Goal: Entertainment & Leisure: Browse casually

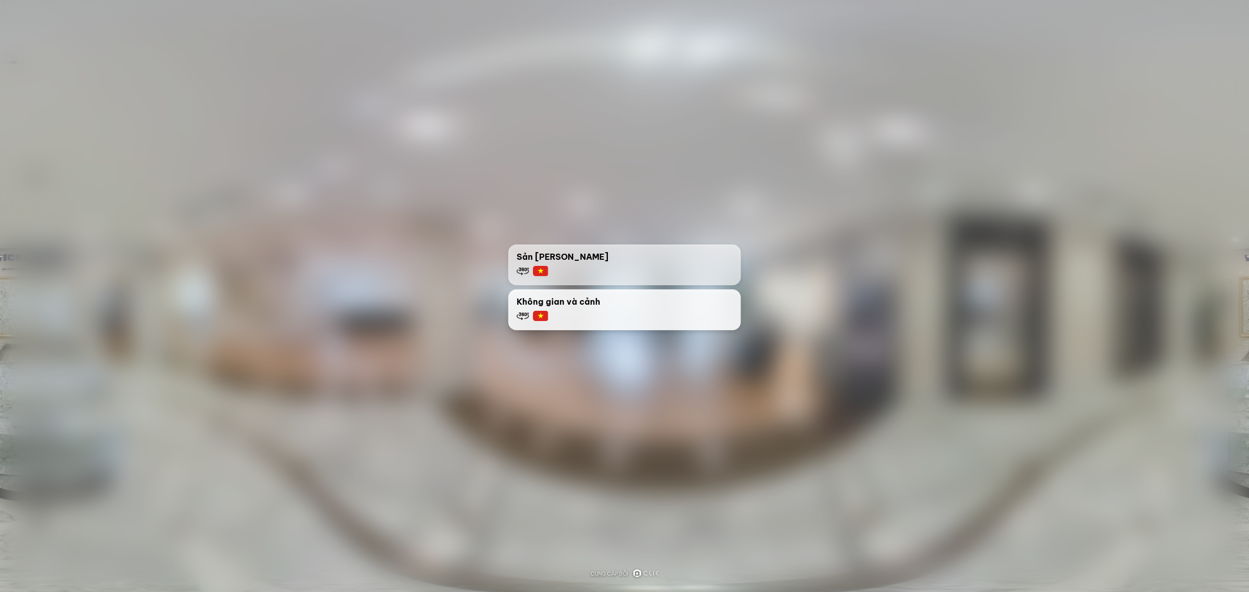
click at [574, 296] on span "Không gian và cảnh" at bounding box center [559, 301] width 84 height 12
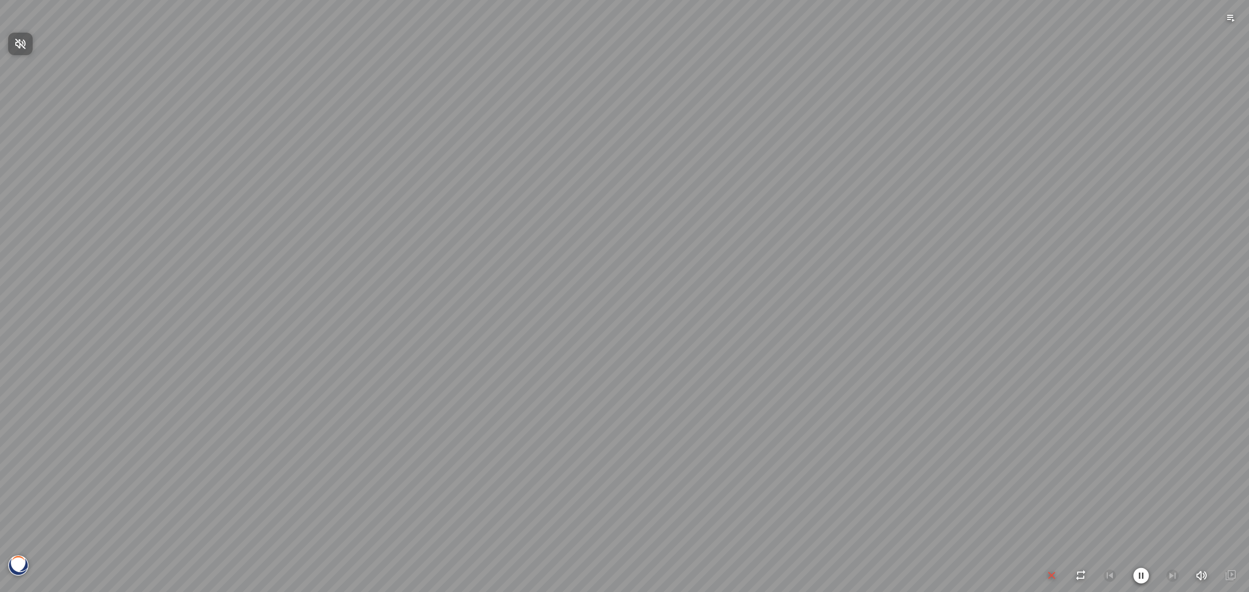
drag, startPoint x: 482, startPoint y: 315, endPoint x: 249, endPoint y: 357, distance: 237.4
click at [249, 362] on div at bounding box center [624, 296] width 1249 height 592
drag, startPoint x: 647, startPoint y: 264, endPoint x: 414, endPoint y: 285, distance: 234.0
click at [415, 295] on div at bounding box center [624, 296] width 1249 height 592
drag, startPoint x: 603, startPoint y: 280, endPoint x: 286, endPoint y: 303, distance: 317.5
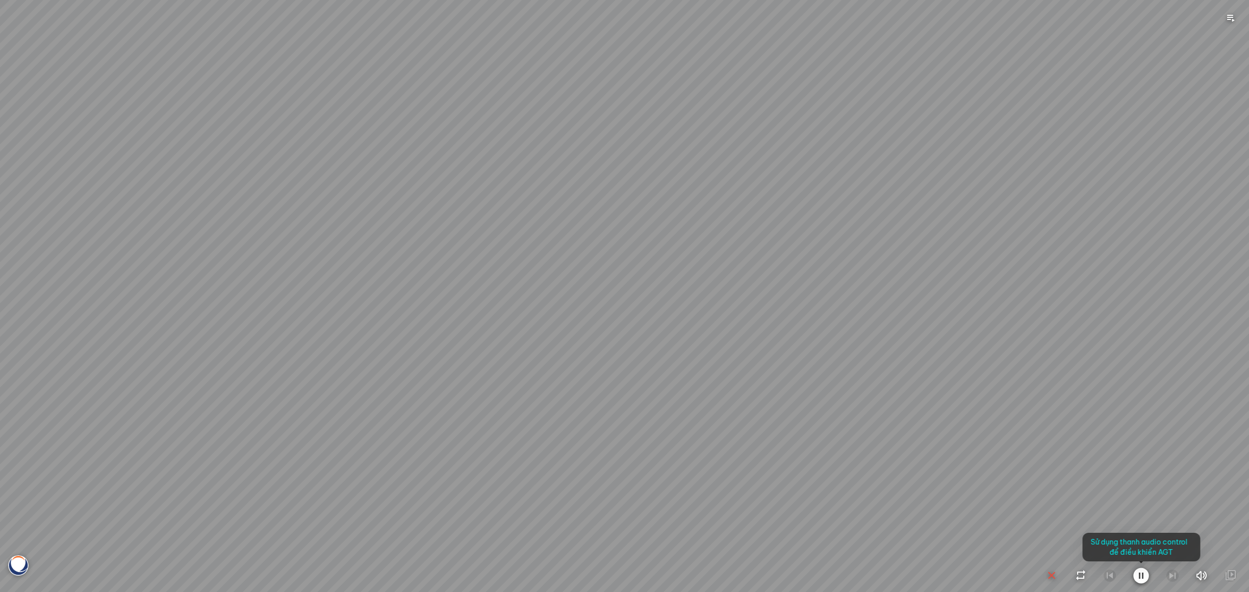
click at [275, 307] on div at bounding box center [624, 296] width 1249 height 592
drag, startPoint x: 804, startPoint y: 384, endPoint x: 712, endPoint y: 297, distance: 126.2
click at [718, 297] on div at bounding box center [624, 296] width 1249 height 592
click at [1147, 574] on icon "button" at bounding box center [1141, 575] width 16 height 16
drag, startPoint x: 590, startPoint y: 346, endPoint x: 838, endPoint y: 329, distance: 249.5
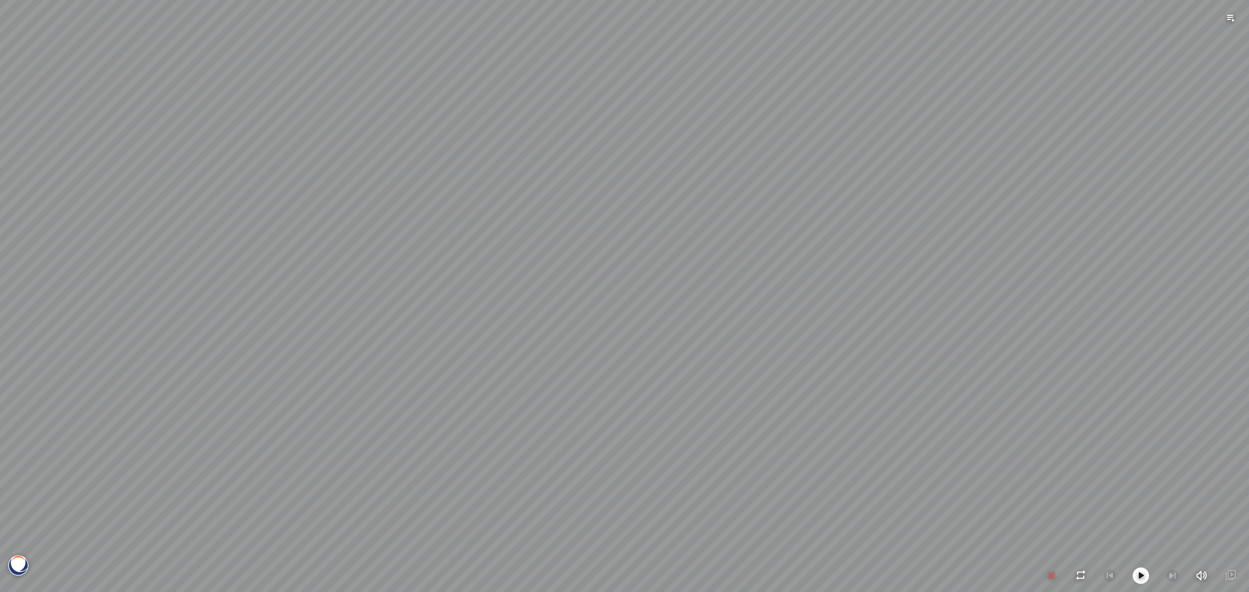
click at [838, 329] on div at bounding box center [624, 296] width 1249 height 592
drag, startPoint x: 417, startPoint y: 333, endPoint x: 726, endPoint y: 422, distance: 321.0
click at [733, 422] on div at bounding box center [624, 296] width 1249 height 592
click at [615, 489] on div at bounding box center [624, 296] width 1249 height 592
drag, startPoint x: 803, startPoint y: 359, endPoint x: 507, endPoint y: 331, distance: 296.6
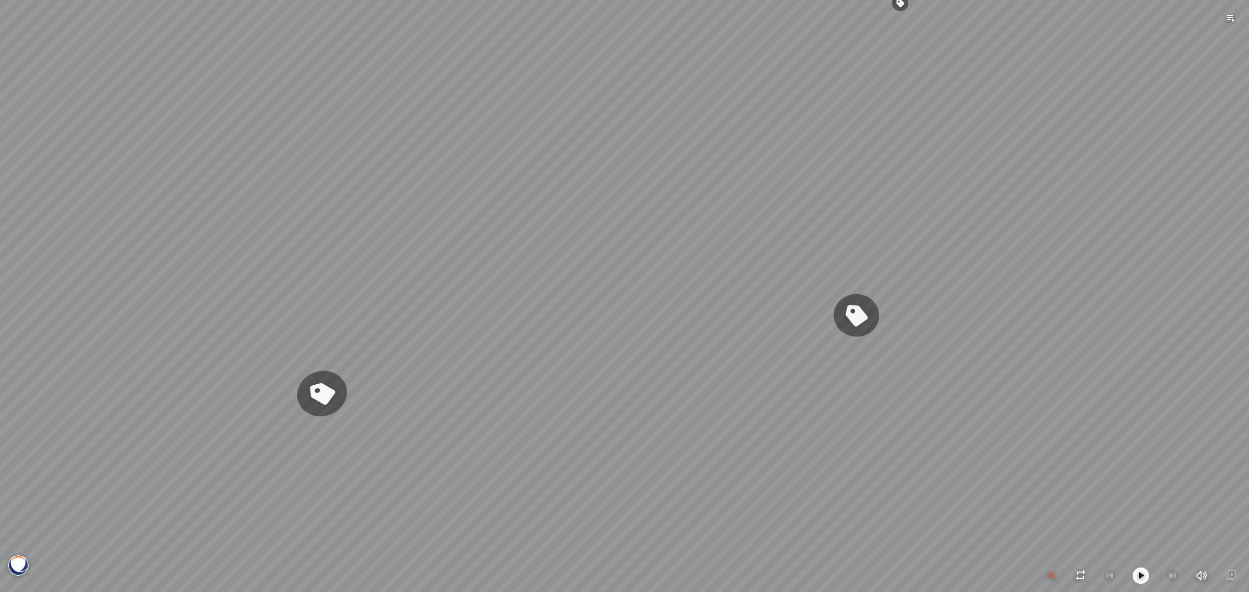
click at [507, 331] on div "Venatino® - BQ8660 Nero [PERSON_NAME]® - BQ8740 Venatino® - BQ8660" at bounding box center [624, 296] width 1249 height 592
drag, startPoint x: 495, startPoint y: 236, endPoint x: 331, endPoint y: 207, distance: 165.7
click at [413, 224] on div "Venatino® - BQ8660 Nero [PERSON_NAME]® - BQ8740 Venatino® - BQ8660" at bounding box center [624, 296] width 1249 height 592
drag, startPoint x: 538, startPoint y: 207, endPoint x: 481, endPoint y: 403, distance: 203.7
click at [496, 399] on div "Venatino® - BQ8660 Nero [PERSON_NAME]® - BQ8740 Venatino® - BQ8660" at bounding box center [624, 296] width 1249 height 592
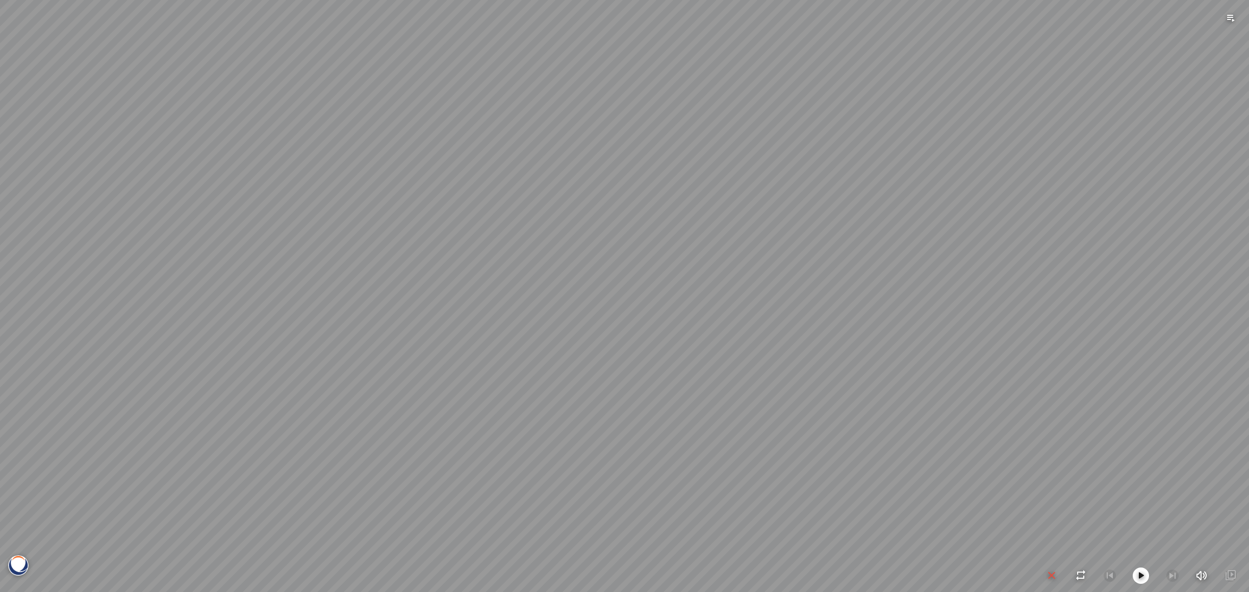
drag, startPoint x: 761, startPoint y: 293, endPoint x: 231, endPoint y: 328, distance: 531.5
click at [259, 328] on div "Venatino® - BQ8660 Nero [PERSON_NAME]® - BQ8740 Venatino® - BQ8660" at bounding box center [624, 296] width 1249 height 592
drag, startPoint x: 567, startPoint y: 313, endPoint x: 530, endPoint y: 312, distance: 36.8
click at [530, 312] on div "Venatino® - BQ8660 Nero [PERSON_NAME]® - BQ8740 Venatino® - BQ8660" at bounding box center [624, 296] width 1249 height 592
click at [834, 385] on div "Venatino® - BQ8660 Nero [PERSON_NAME]® - BQ8740 Venatino® - BQ8660" at bounding box center [624, 296] width 1249 height 592
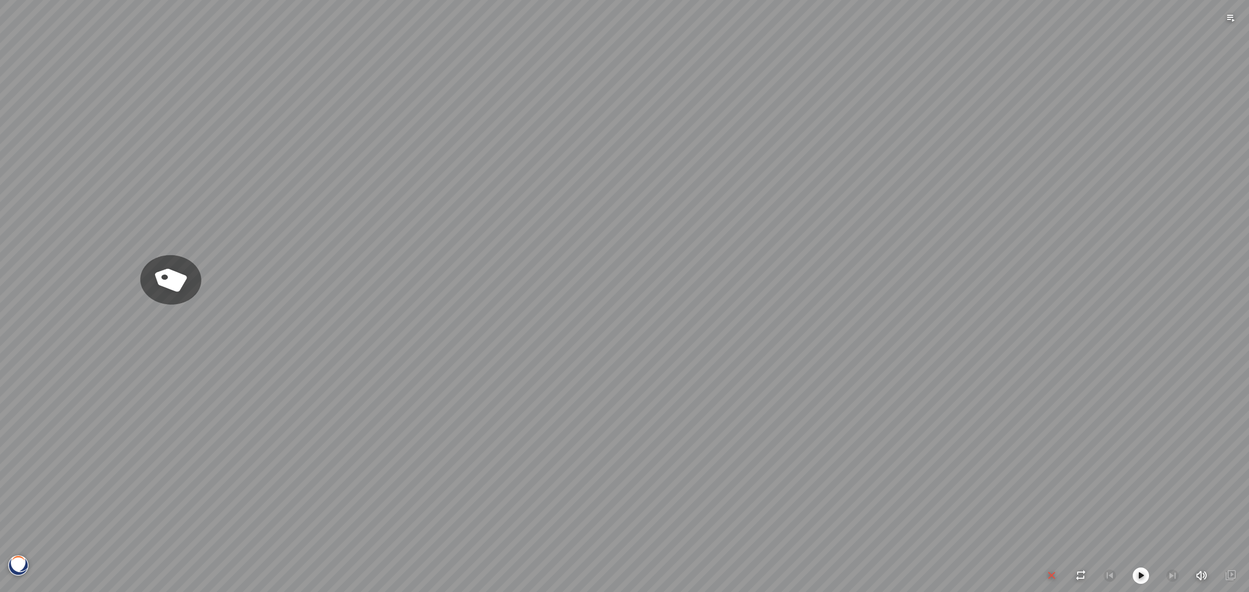
drag, startPoint x: 763, startPoint y: 333, endPoint x: 432, endPoint y: 316, distance: 330.9
click at [437, 316] on div "Gan Eden® - BQ8881 Argento™ - BQ8780" at bounding box center [624, 296] width 1249 height 592
drag, startPoint x: 459, startPoint y: 351, endPoint x: 338, endPoint y: 388, distance: 126.7
click at [338, 388] on div "Gan Eden® - BQ8881 Argento™ - BQ8780" at bounding box center [624, 296] width 1249 height 592
drag, startPoint x: 552, startPoint y: 298, endPoint x: 184, endPoint y: 319, distance: 369.3
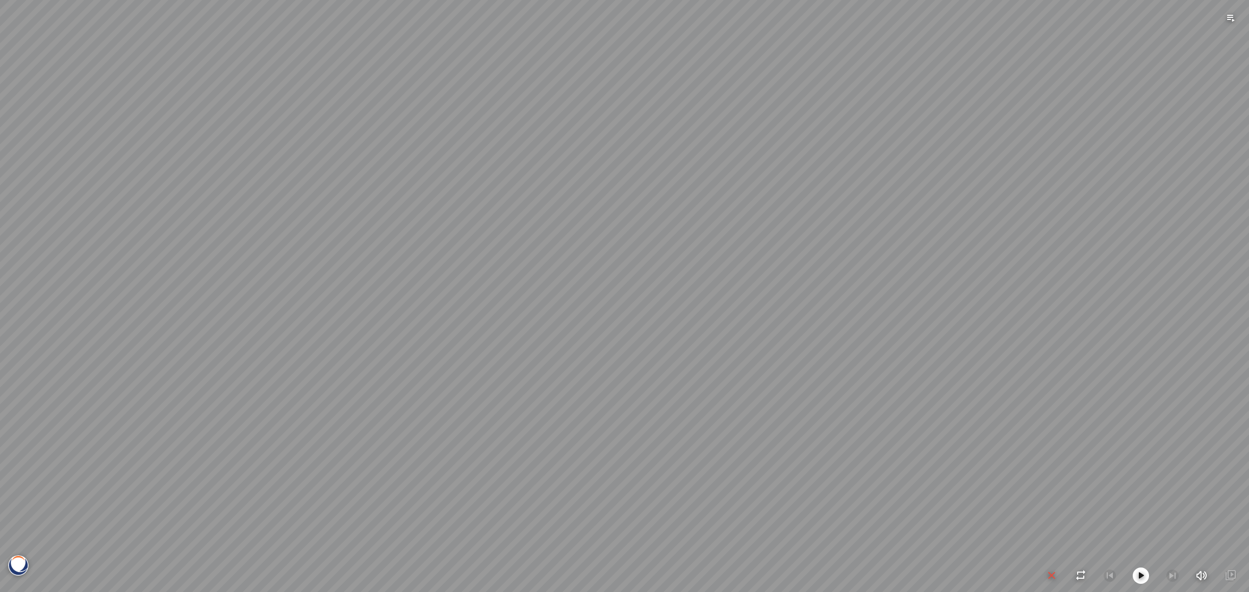
click at [200, 319] on div "Gan Eden® - BQ8881 Argento™ - BQ8780" at bounding box center [624, 296] width 1249 height 592
drag, startPoint x: 516, startPoint y: 302, endPoint x: 484, endPoint y: 345, distance: 53.7
click at [484, 345] on div "Gan Eden® - BQ8881 Argento™ - BQ8780" at bounding box center [624, 296] width 1249 height 592
click at [641, 242] on div "Gan Eden® - BQ8881 Argento™ - BQ8780" at bounding box center [624, 296] width 1249 height 592
drag, startPoint x: 628, startPoint y: 276, endPoint x: 778, endPoint y: 197, distance: 169.5
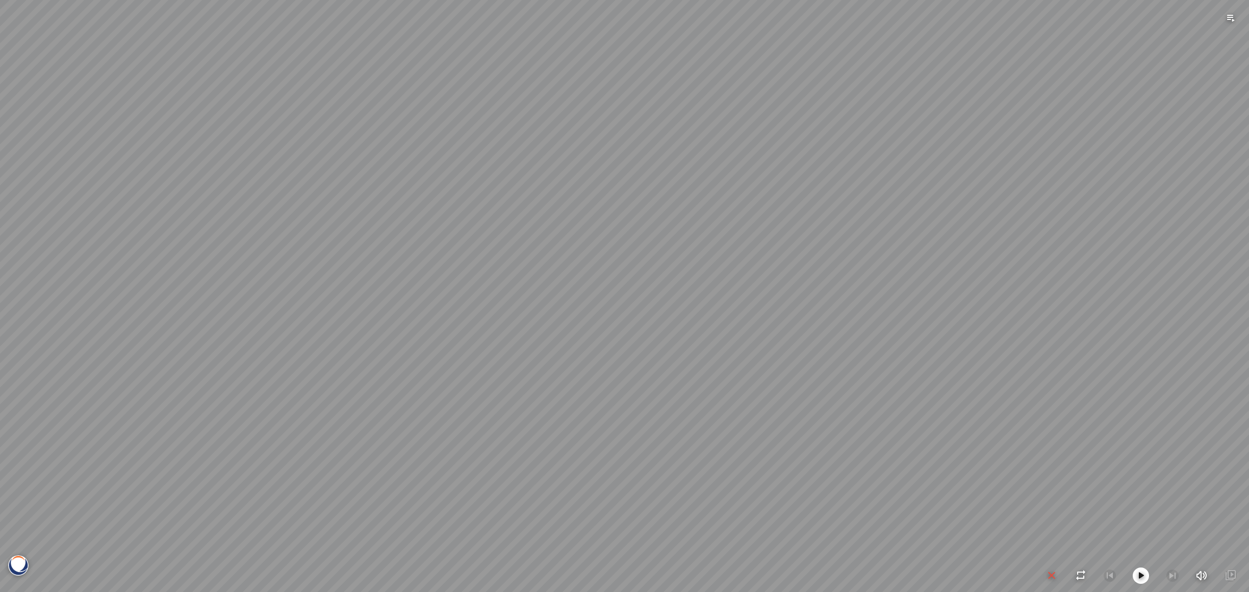
click at [758, 197] on div at bounding box center [624, 296] width 1249 height 592
drag, startPoint x: 575, startPoint y: 245, endPoint x: 354, endPoint y: 268, distance: 222.5
click at [496, 275] on div at bounding box center [624, 296] width 1249 height 592
drag, startPoint x: 814, startPoint y: 281, endPoint x: 339, endPoint y: 261, distance: 475.7
click at [366, 267] on div at bounding box center [624, 296] width 1249 height 592
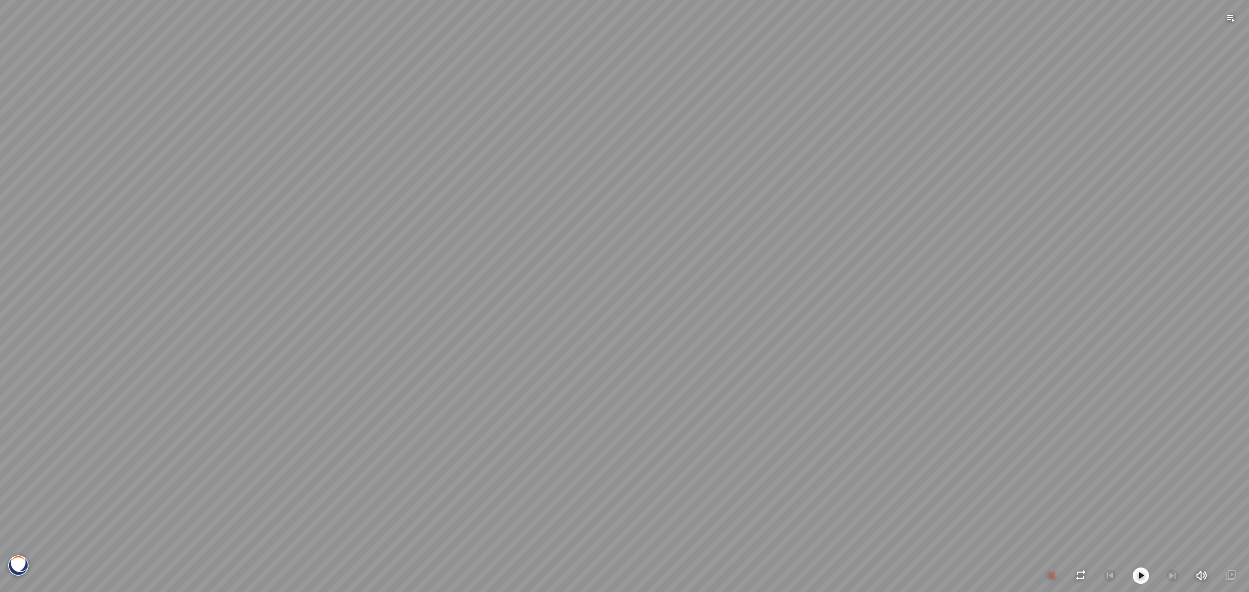
drag, startPoint x: 668, startPoint y: 269, endPoint x: 650, endPoint y: 280, distance: 21.5
click at [650, 280] on div at bounding box center [624, 296] width 1249 height 592
click at [620, 401] on div at bounding box center [624, 296] width 1249 height 592
drag, startPoint x: 564, startPoint y: 310, endPoint x: 908, endPoint y: 253, distance: 348.4
click at [781, 260] on div at bounding box center [624, 296] width 1249 height 592
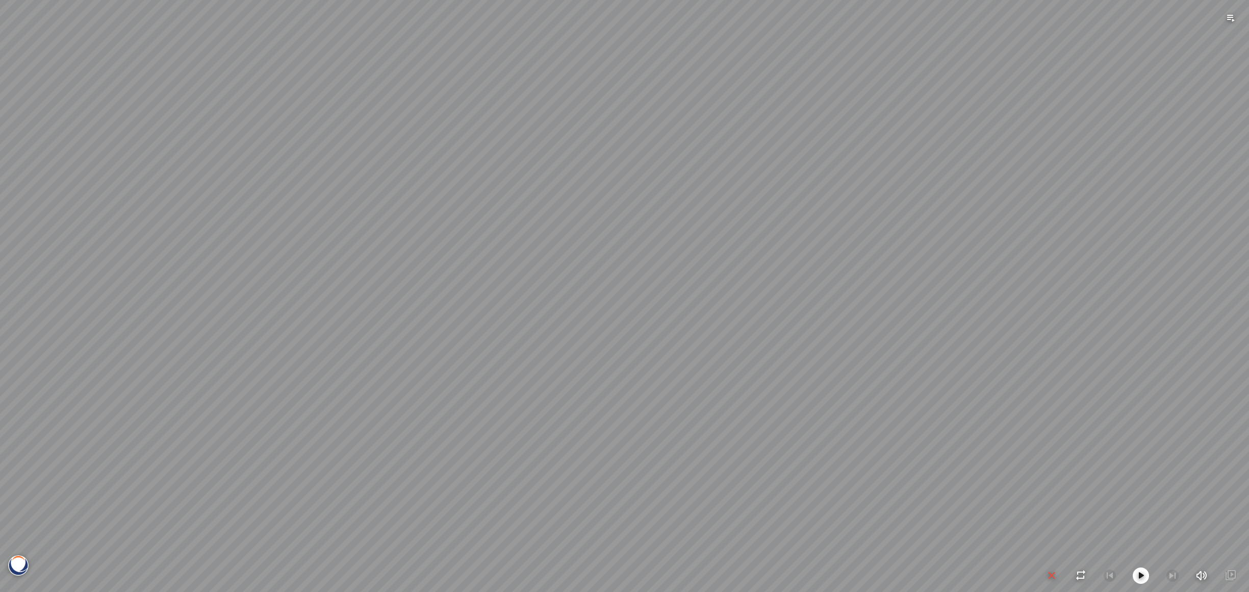
drag, startPoint x: 500, startPoint y: 294, endPoint x: 837, endPoint y: 270, distance: 338.0
click at [812, 270] on div at bounding box center [624, 296] width 1249 height 592
drag, startPoint x: 629, startPoint y: 281, endPoint x: 1057, endPoint y: 237, distance: 429.7
click at [947, 237] on div at bounding box center [624, 296] width 1249 height 592
drag, startPoint x: 688, startPoint y: 276, endPoint x: 952, endPoint y: 240, distance: 265.7
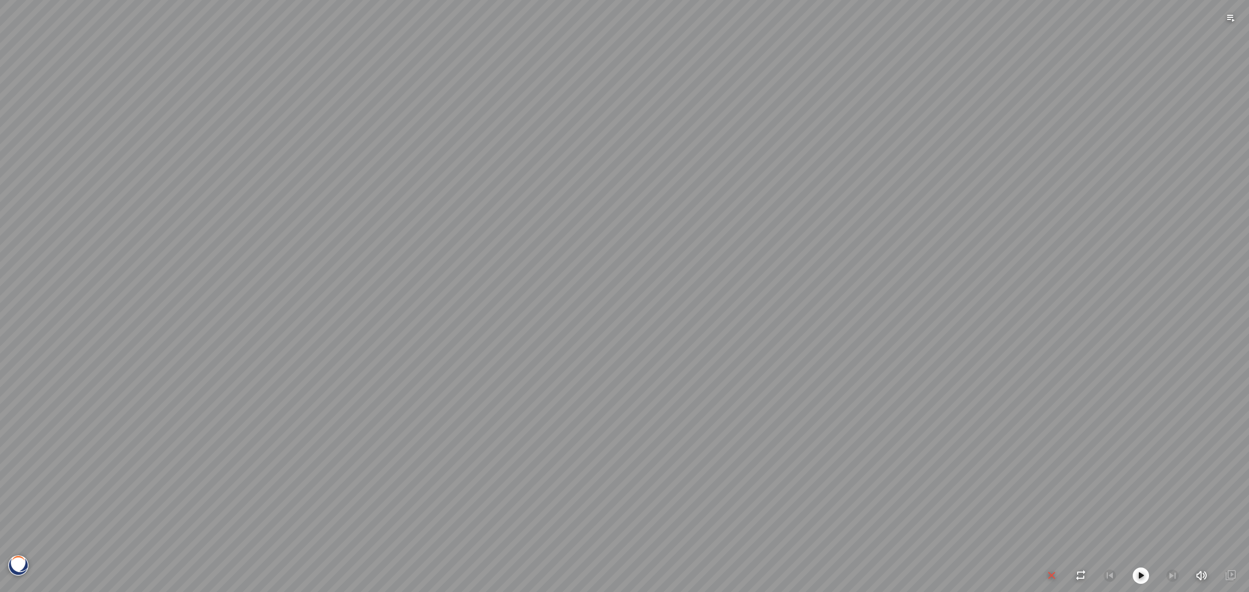
click at [944, 240] on div at bounding box center [624, 296] width 1249 height 592
drag, startPoint x: 882, startPoint y: 283, endPoint x: 950, endPoint y: 451, distance: 181.3
click at [950, 451] on div at bounding box center [624, 296] width 1249 height 592
click at [720, 394] on div at bounding box center [624, 296] width 1249 height 592
drag, startPoint x: 836, startPoint y: 319, endPoint x: 312, endPoint y: 149, distance: 551.1
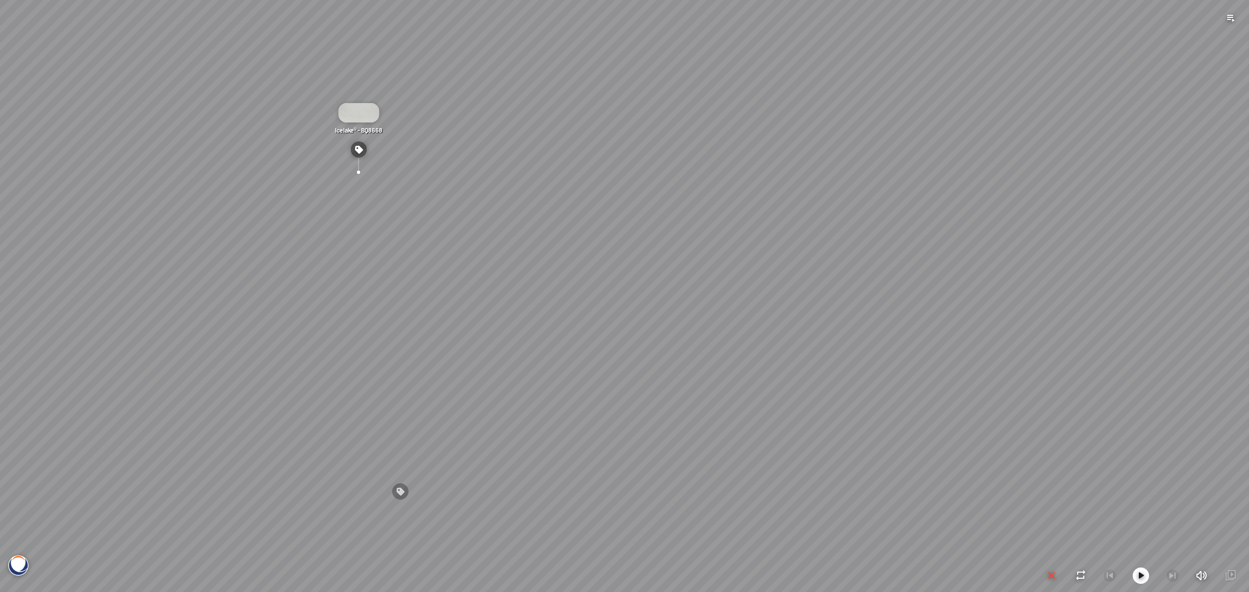
click at [309, 131] on div "Icelake® - BQ8668 [PERSON_NAME] ® - BQ8690" at bounding box center [624, 296] width 1249 height 592
drag, startPoint x: 594, startPoint y: 214, endPoint x: 664, endPoint y: 79, distance: 152.4
click at [657, 80] on div "Icelake® - BQ8668 [PERSON_NAME] ® - BQ8690" at bounding box center [624, 296] width 1249 height 592
drag, startPoint x: 539, startPoint y: 216, endPoint x: 1131, endPoint y: 206, distance: 591.7
click at [1096, 211] on div "Icelake® - BQ8668 [PERSON_NAME] ® - BQ8690" at bounding box center [624, 296] width 1249 height 592
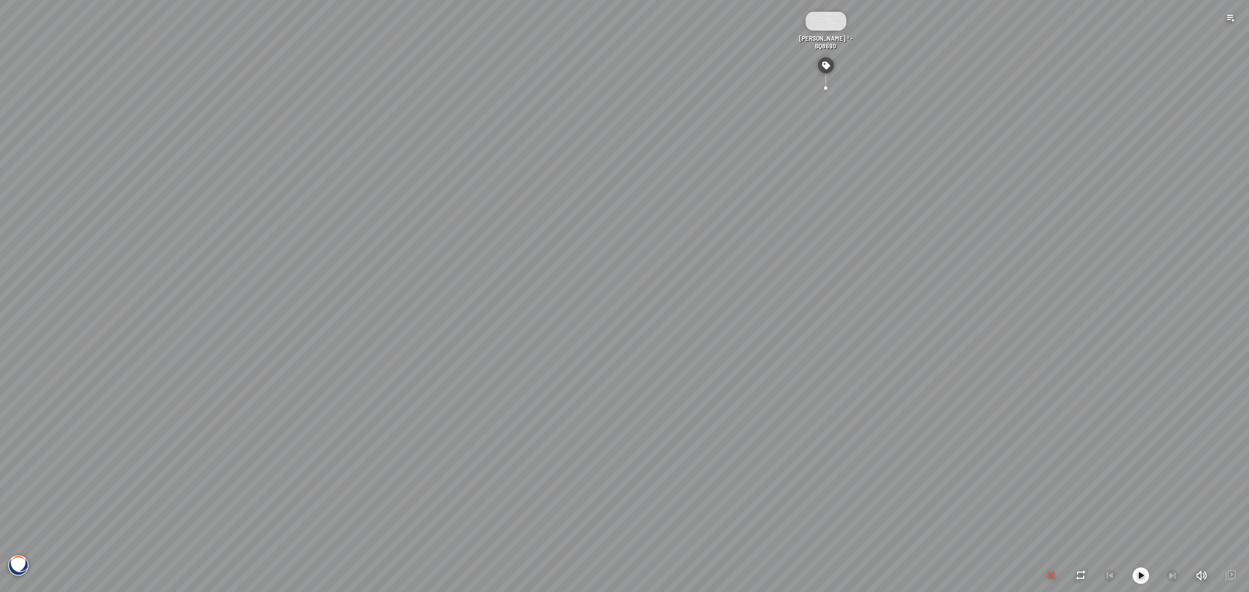
drag, startPoint x: 661, startPoint y: 233, endPoint x: 1140, endPoint y: 236, distance: 479.4
click at [1115, 233] on div "Icelake® - BQ8668 [PERSON_NAME] ® - BQ8690" at bounding box center [624, 296] width 1249 height 592
drag, startPoint x: 886, startPoint y: 236, endPoint x: 1023, endPoint y: 486, distance: 284.4
click at [1035, 472] on div "Icelake® - BQ8668 [PERSON_NAME] ® - BQ8690" at bounding box center [624, 296] width 1249 height 592
drag, startPoint x: 797, startPoint y: 321, endPoint x: 1202, endPoint y: 277, distance: 407.3
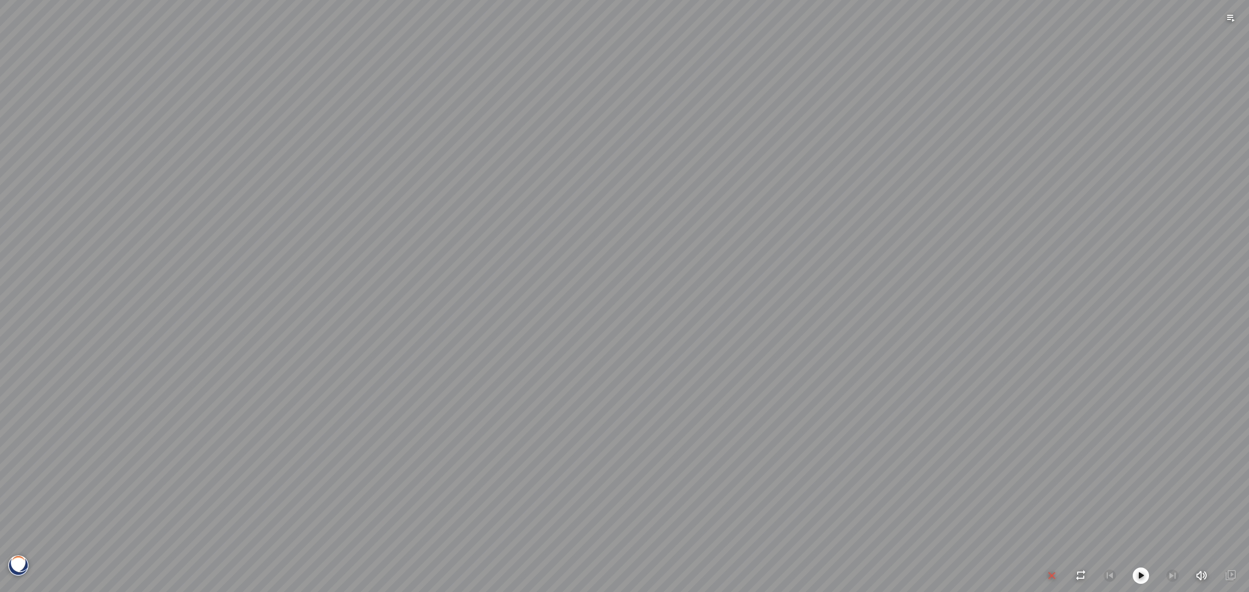
click at [1194, 277] on div "Icelake® - BQ8668 [PERSON_NAME] ® - BQ8690" at bounding box center [624, 296] width 1249 height 592
drag
click at [1004, 196] on div "Icelake® - BQ8668 [PERSON_NAME] ® - BQ8690" at bounding box center [624, 296] width 1249 height 592
click at [1073, 361] on div "Icelake® - BQ8668 [PERSON_NAME] ® - BQ8690" at bounding box center [624, 296] width 1249 height 592
click at [1229, 203] on div "Icelake® - BQ8668 [PERSON_NAME] ® - BQ8690" at bounding box center [624, 296] width 1249 height 592
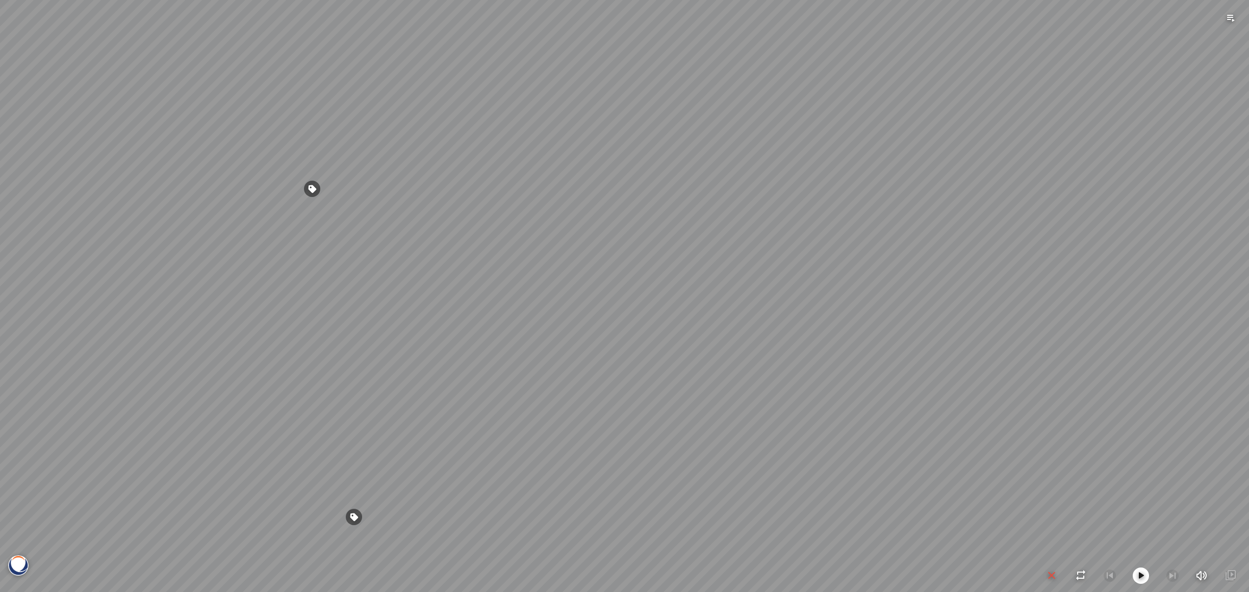
click at [1099, 211] on div "Icelake® - BQ8668 [PERSON_NAME] ® - BQ8690" at bounding box center [624, 296] width 1249 height 592
click at [1131, 118] on div "Icelake® - BQ8668 [PERSON_NAME] ® - BQ8690" at bounding box center [624, 296] width 1249 height 592
click at [1131, 236] on div "Icelake® - BQ8668 [PERSON_NAME] ® - BQ8690" at bounding box center [624, 296] width 1249 height 592
click at [766, 482] on div "Icelake® - BQ8668 [PERSON_NAME] ® - BQ8690" at bounding box center [624, 296] width 1249 height 592
click at [375, 455] on div "Icelake® - BQ8668 [PERSON_NAME] ® - BQ8690" at bounding box center [624, 296] width 1249 height 592
